Goal: Communication & Community: Answer question/provide support

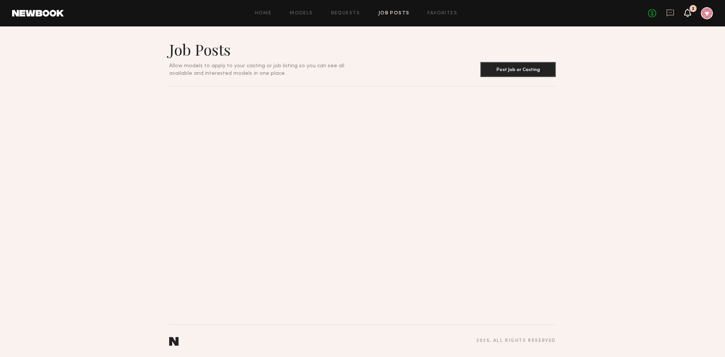
click at [688, 12] on icon at bounding box center [688, 12] width 6 height 5
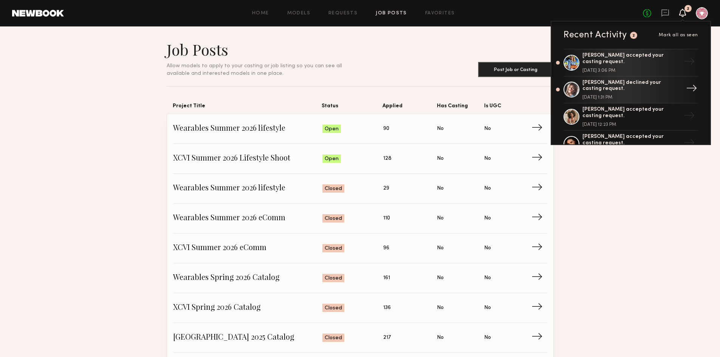
click at [606, 88] on div "[PERSON_NAME] declined your casting request." at bounding box center [631, 86] width 98 height 13
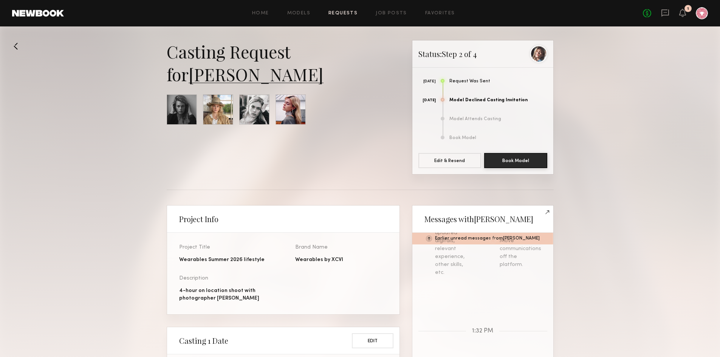
scroll to position [227, 0]
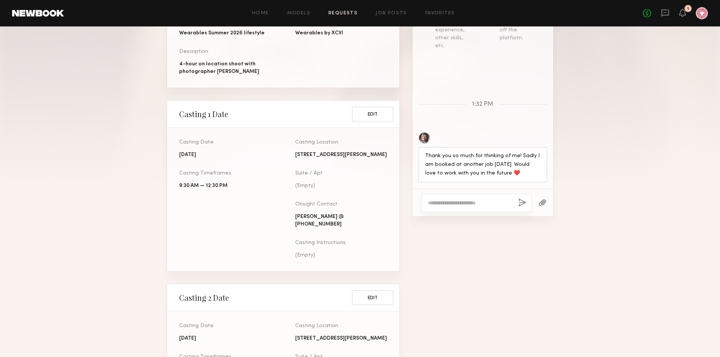
click at [493, 204] on textarea at bounding box center [470, 203] width 84 height 8
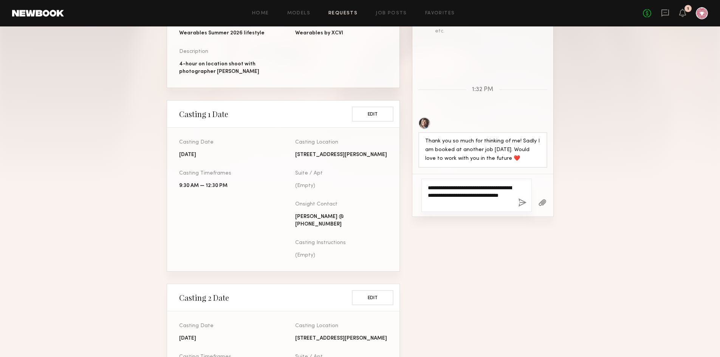
scroll to position [340, 0]
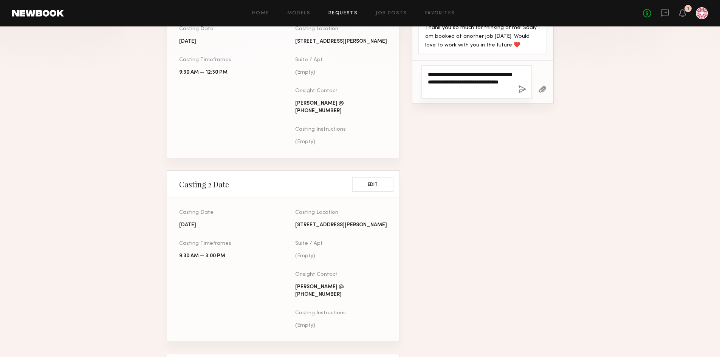
type textarea "**********"
click at [522, 89] on button "button" at bounding box center [522, 89] width 8 height 9
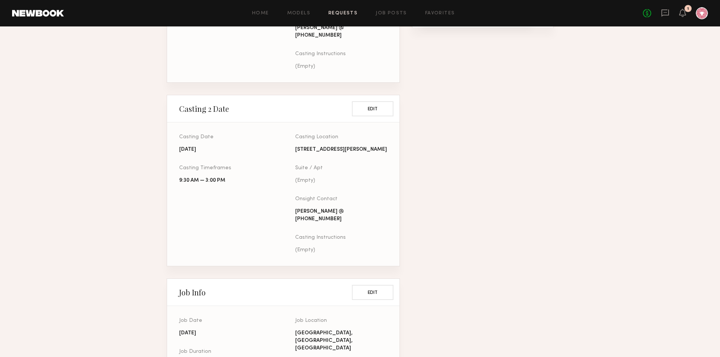
scroll to position [546, 0]
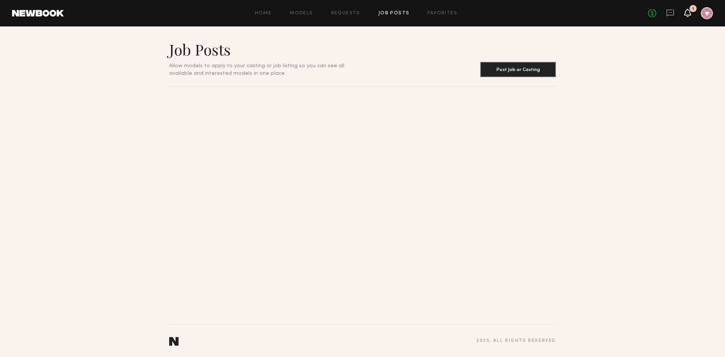
click at [686, 14] on icon at bounding box center [688, 12] width 6 height 5
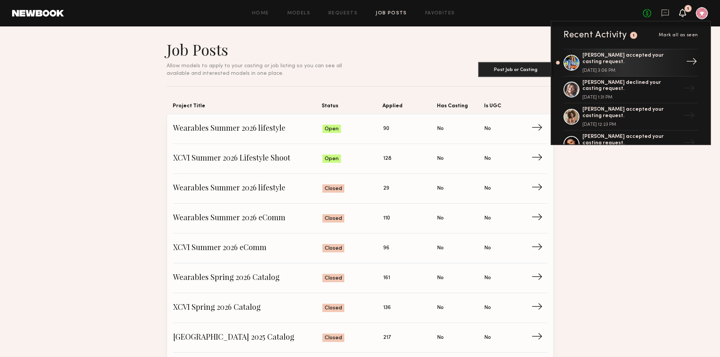
click at [563, 62] on link "Alena P. accepted your casting request. September 30, 2025 @ 3:06 PM →" at bounding box center [630, 63] width 135 height 28
